Goal: Navigation & Orientation: Find specific page/section

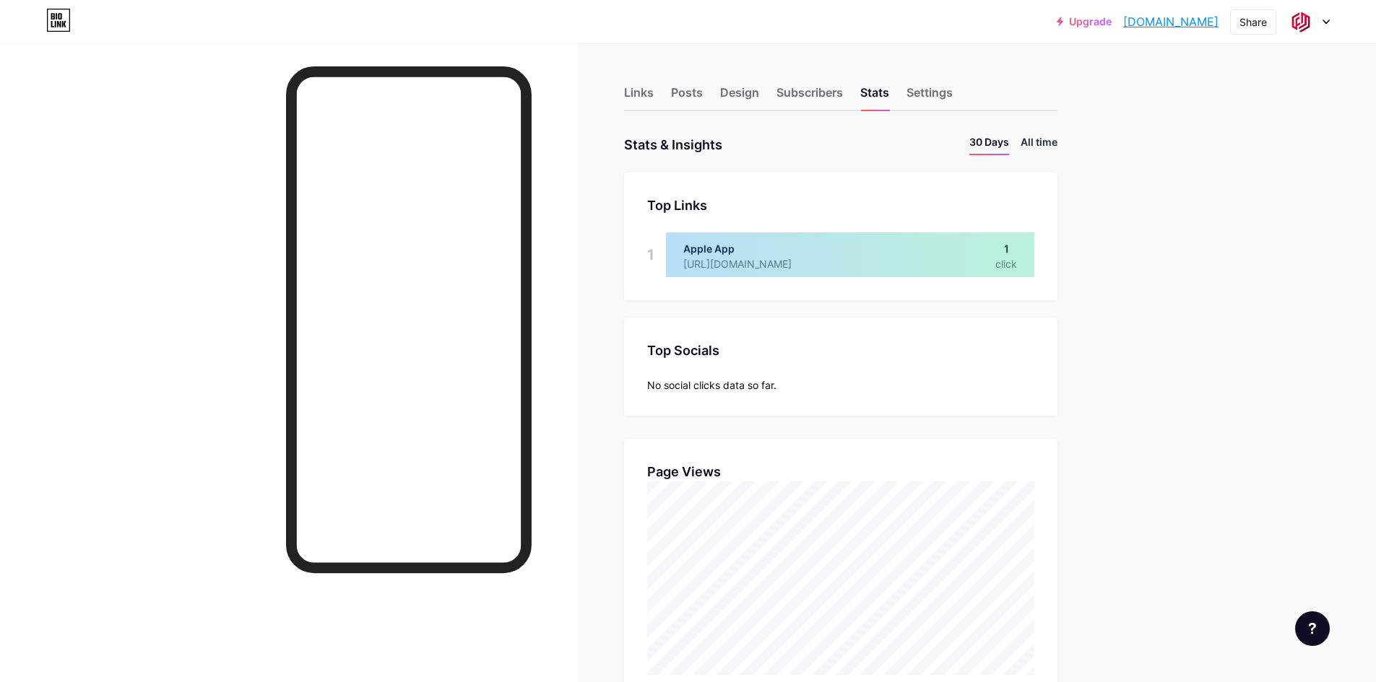
click at [1046, 143] on li "All time" at bounding box center [1038, 144] width 37 height 21
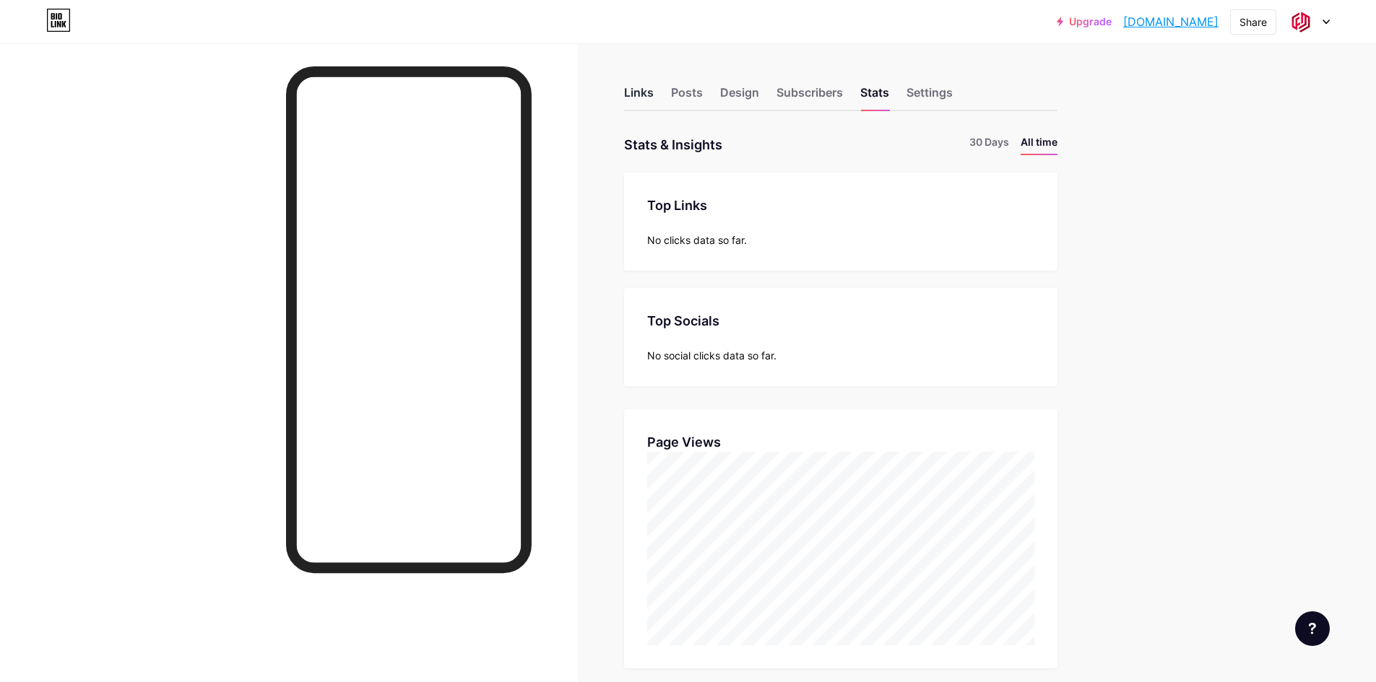
click at [647, 105] on div "Links" at bounding box center [639, 97] width 30 height 26
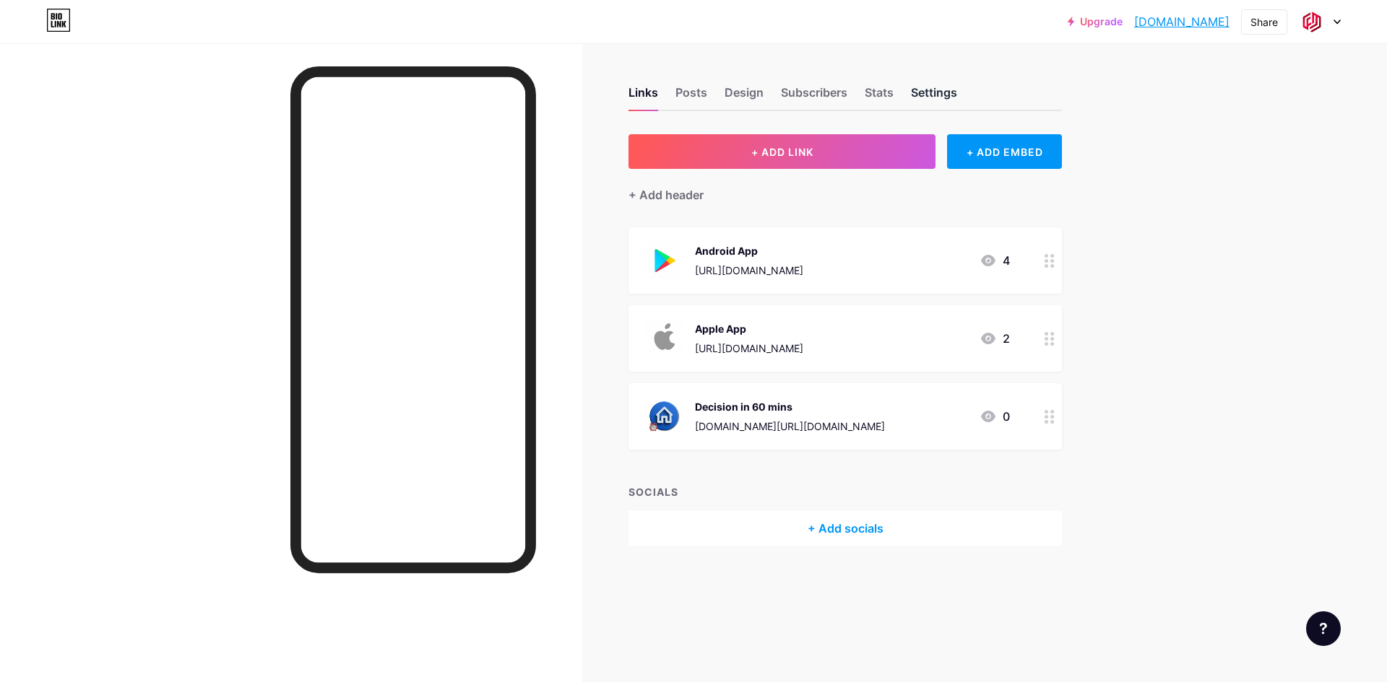
click at [953, 91] on div "Settings" at bounding box center [934, 97] width 46 height 26
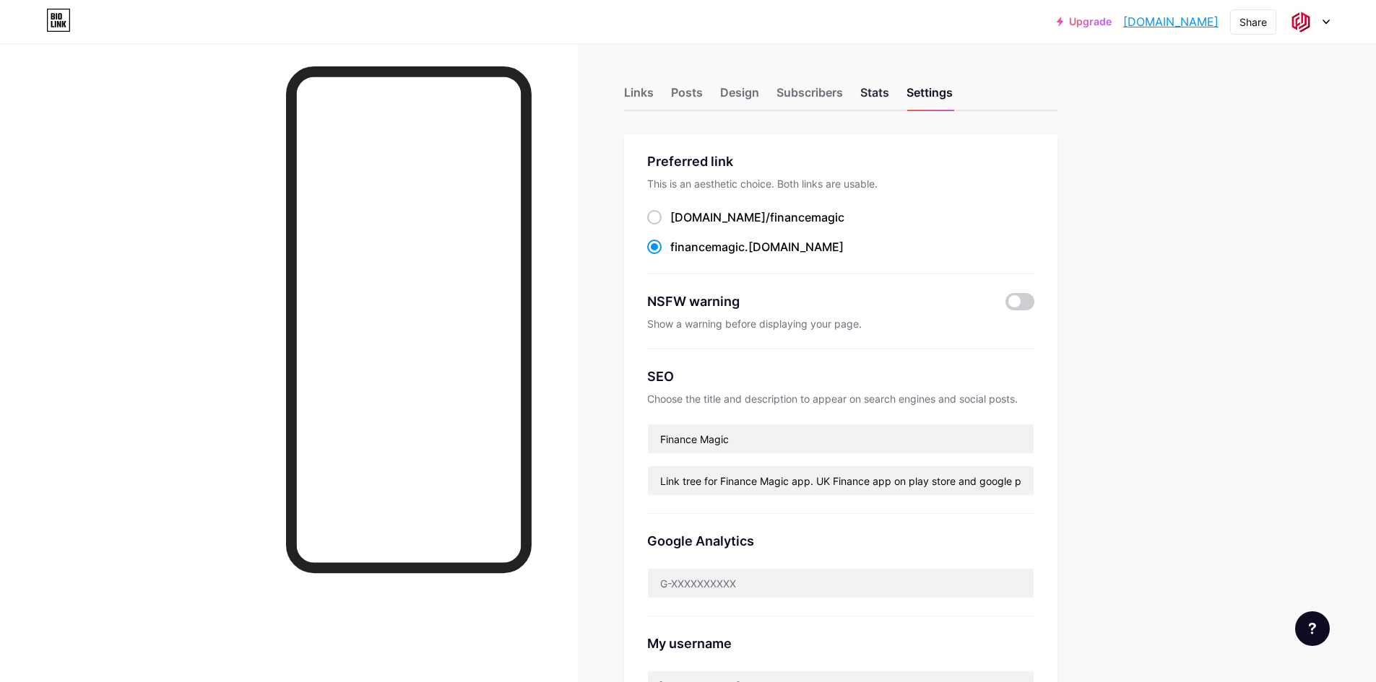
click at [889, 90] on div "Stats" at bounding box center [874, 97] width 29 height 26
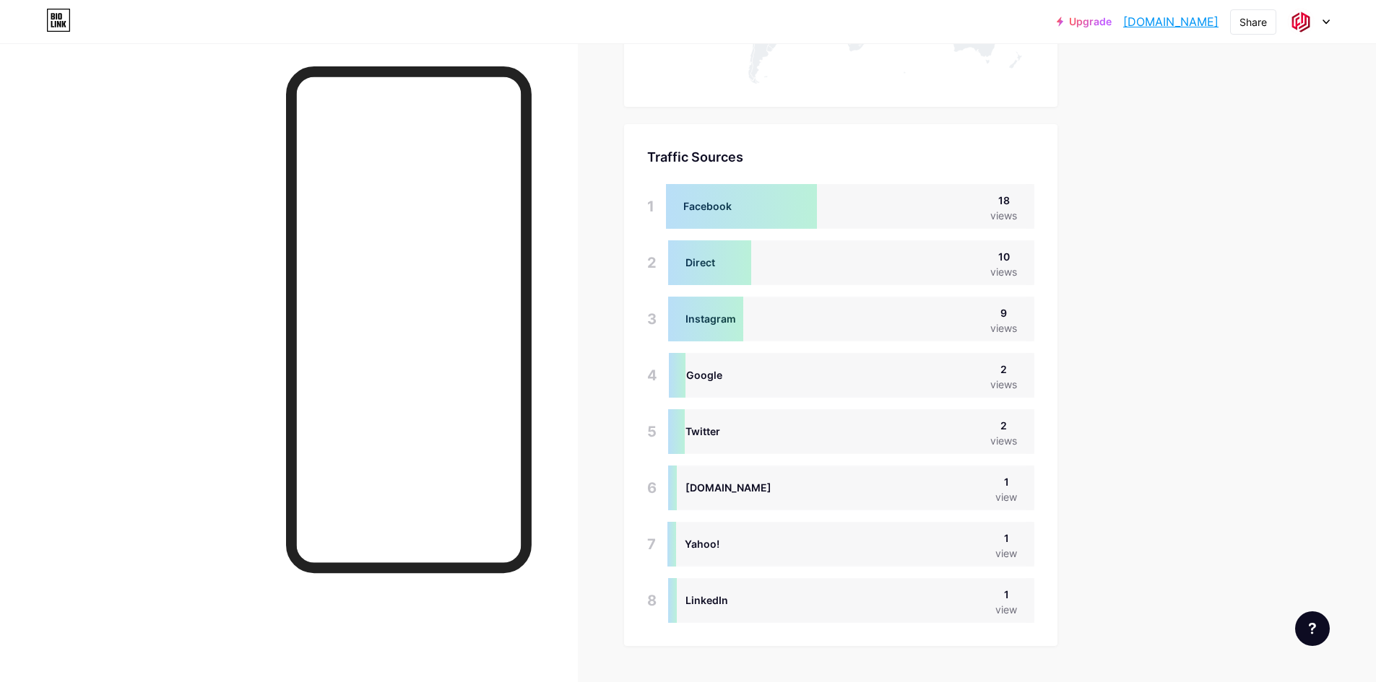
scroll to position [978, 0]
